Goal: Task Accomplishment & Management: Manage account settings

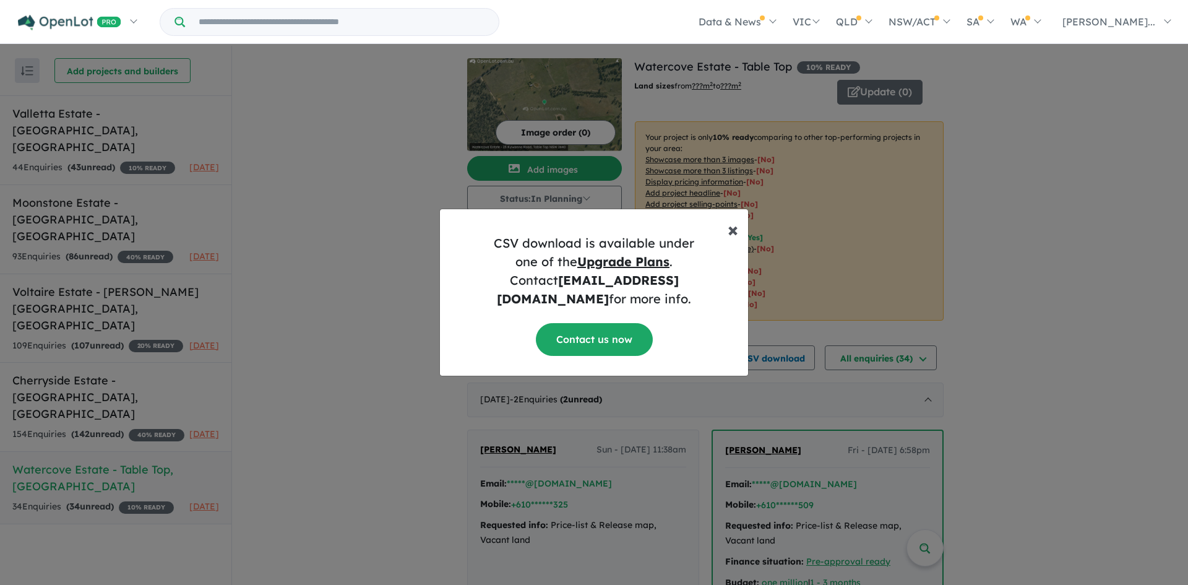
click at [730, 238] on span "×" at bounding box center [733, 229] width 11 height 25
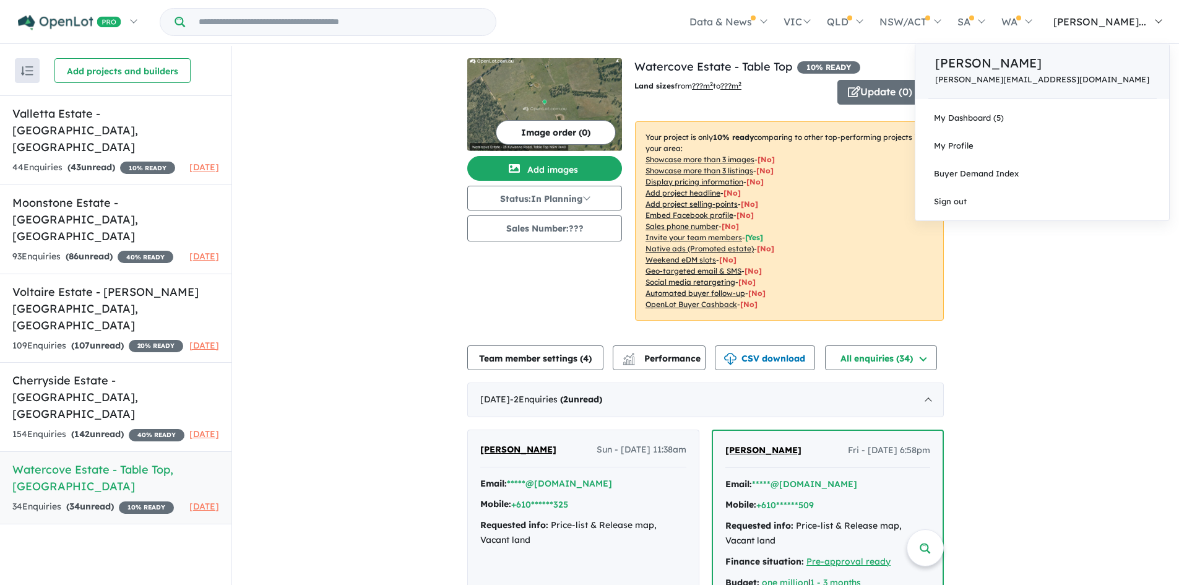
click at [1090, 64] on p "[PERSON_NAME]" at bounding box center [1042, 63] width 214 height 19
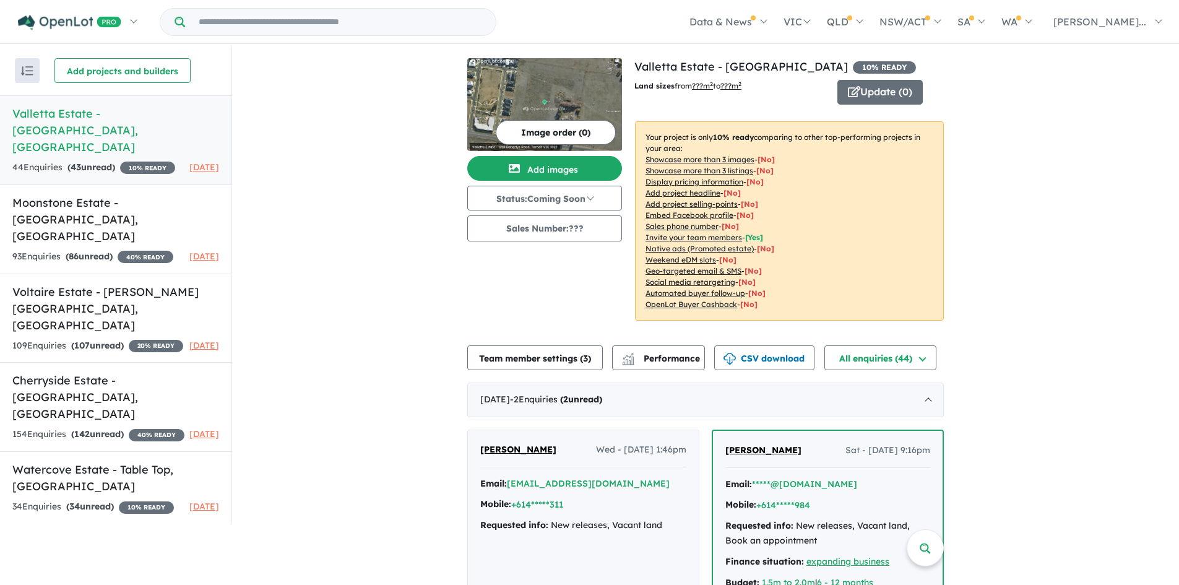
click at [98, 115] on h5 "[GEOGRAPHIC_DATA] - [GEOGRAPHIC_DATA] , [GEOGRAPHIC_DATA]" at bounding box center [115, 130] width 207 height 50
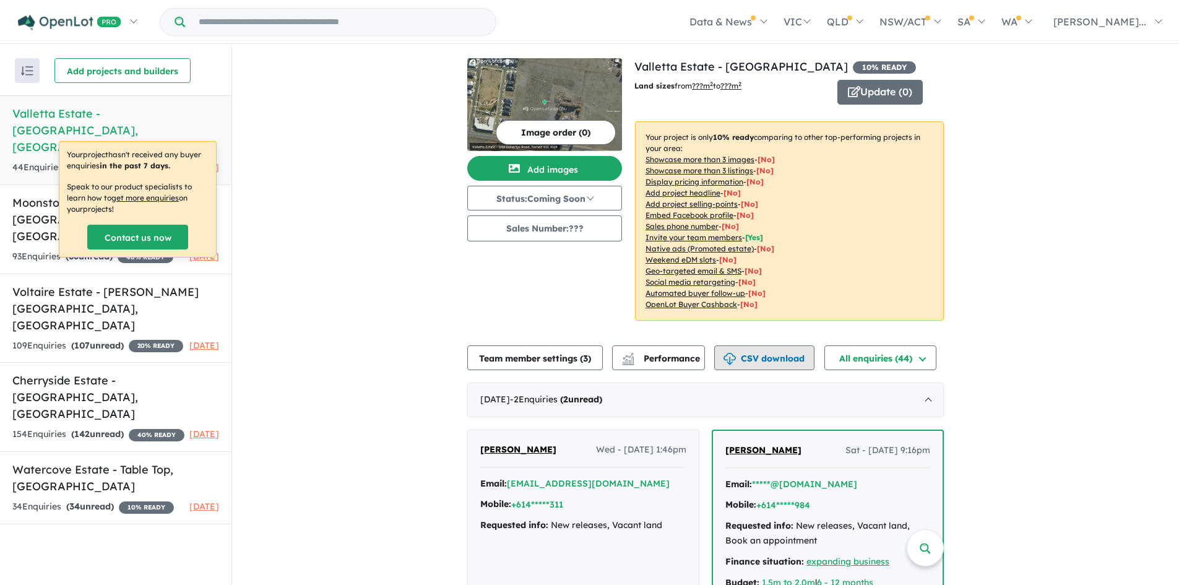
click at [762, 357] on button "CSV download" at bounding box center [764, 357] width 100 height 25
